Goal: Task Accomplishment & Management: Use online tool/utility

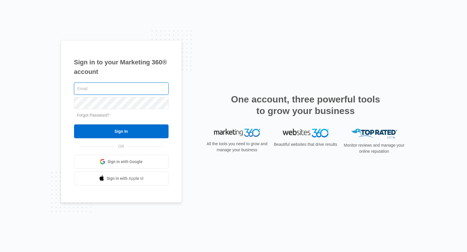
click at [111, 87] on input "text" at bounding box center [121, 88] width 95 height 12
type input "[PERSON_NAME][EMAIL_ADDRESS][PERSON_NAME][DOMAIN_NAME]"
click at [74, 124] on input "Sign In" at bounding box center [121, 131] width 95 height 14
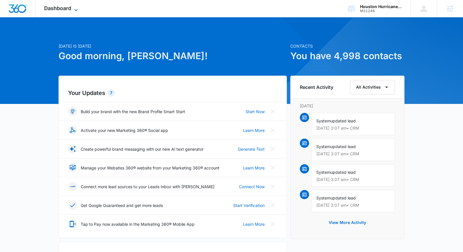
click at [75, 8] on icon at bounding box center [76, 10] width 7 height 7
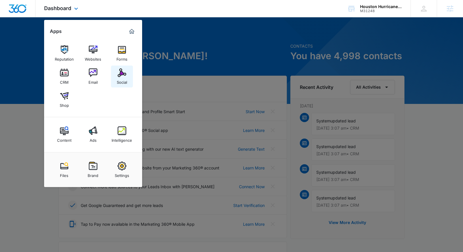
click at [122, 75] on img at bounding box center [122, 72] width 9 height 9
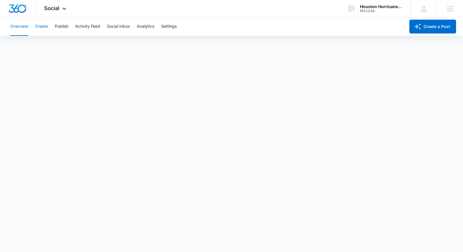
click at [45, 28] on button "Create" at bounding box center [41, 26] width 13 height 18
click at [65, 26] on button "Publish" at bounding box center [62, 26] width 14 height 18
click at [37, 28] on button "Create" at bounding box center [41, 26] width 13 height 18
click at [63, 26] on button "Publish" at bounding box center [62, 26] width 14 height 18
